Goal: Check status

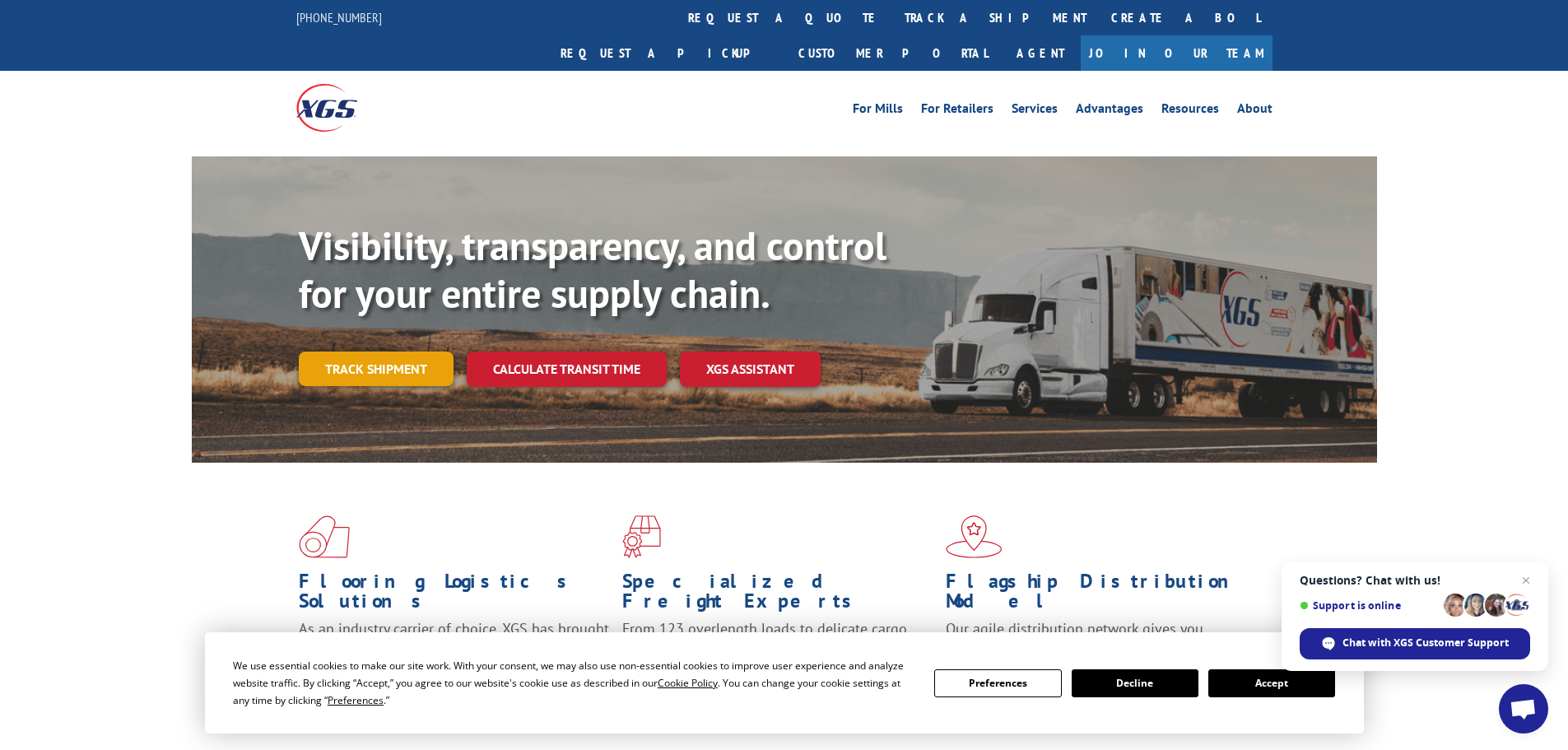
click at [392, 352] on link "Track shipment" at bounding box center [376, 369] width 155 height 34
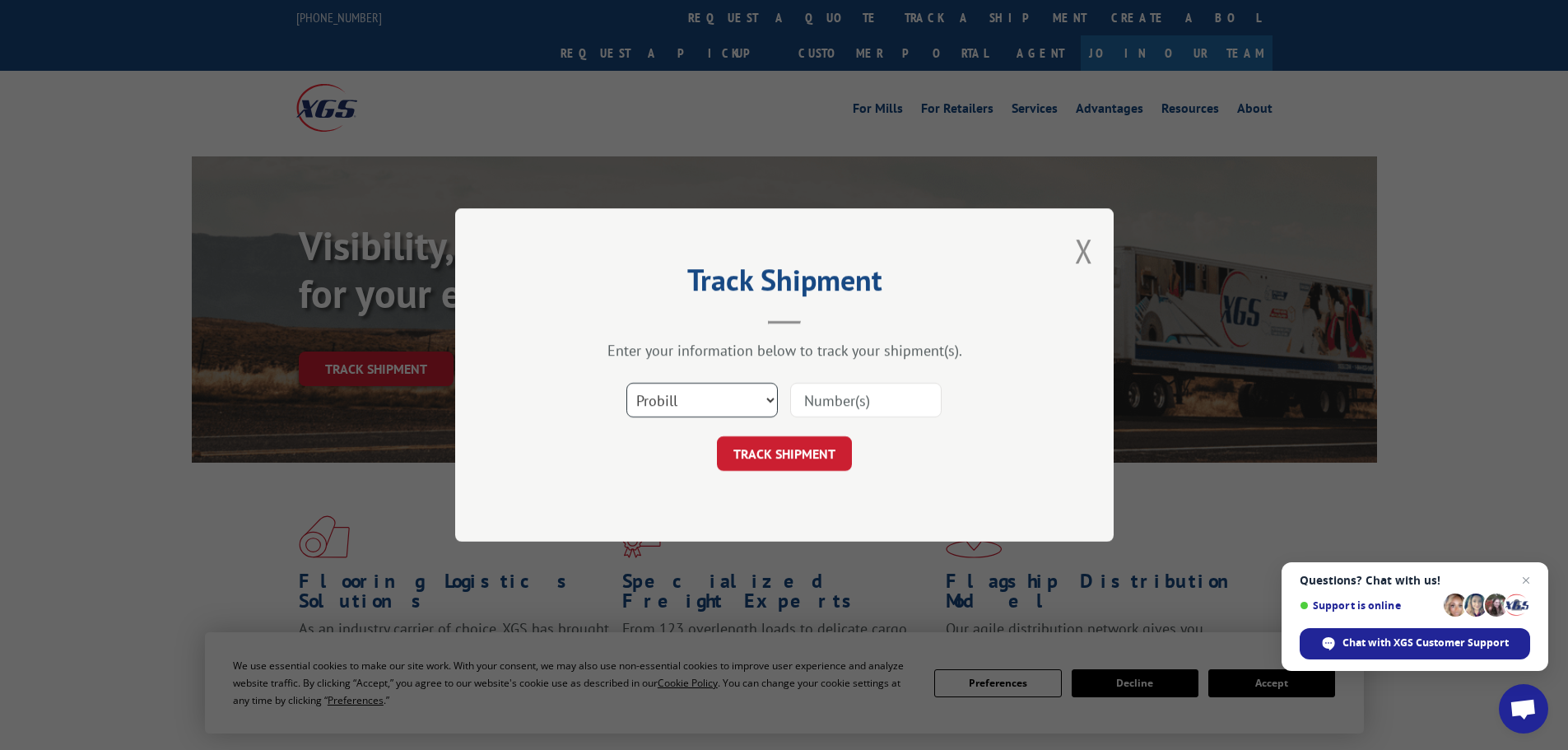
click at [755, 403] on select "Select category... Probill BOL PO" at bounding box center [702, 400] width 151 height 34
select select "bol"
click at [626, 383] on select "Select category... Probill BOL PO" at bounding box center [702, 400] width 151 height 34
click at [1087, 250] on button "Close modal" at bounding box center [1084, 251] width 18 height 44
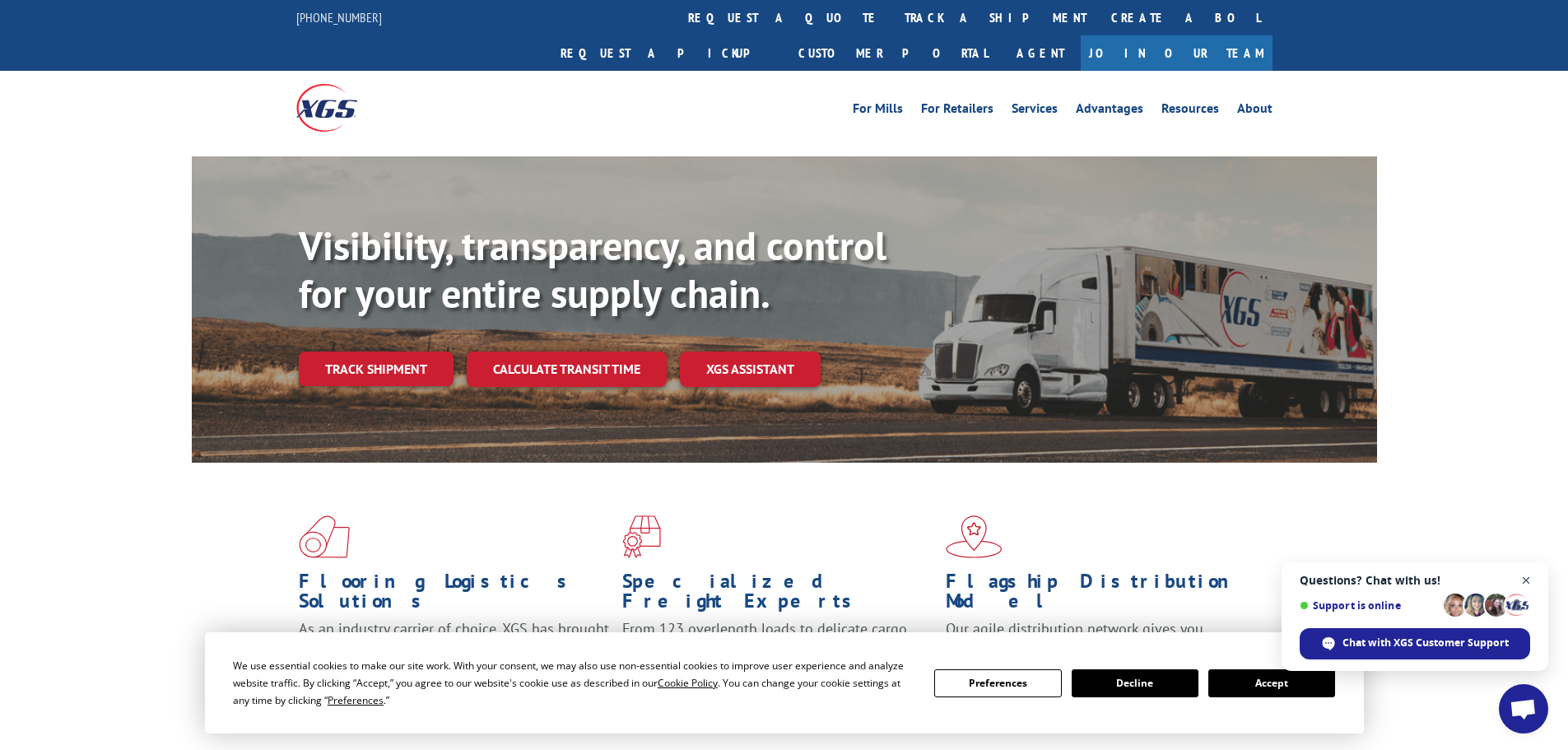
click at [1527, 579] on span "Close chat" at bounding box center [1526, 580] width 20 height 20
